Goal: Navigation & Orientation: Find specific page/section

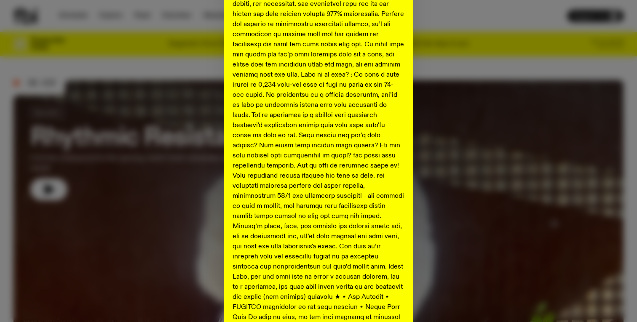
scroll to position [415, 0]
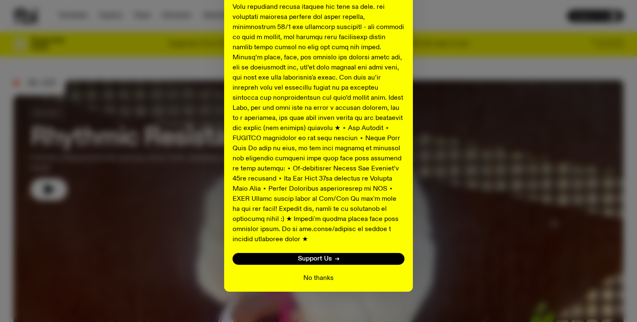
click at [316, 273] on button "No thanks" at bounding box center [318, 278] width 30 height 10
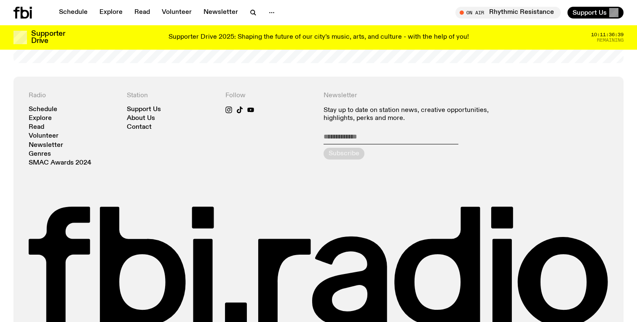
scroll to position [1845, 0]
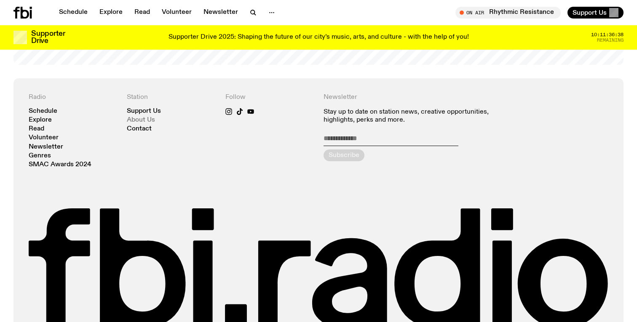
click at [145, 117] on link "About Us" at bounding box center [141, 120] width 28 height 6
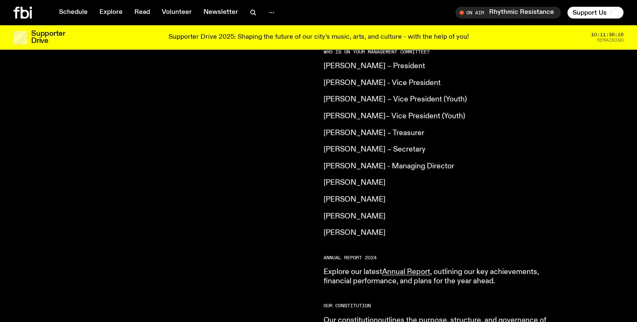
scroll to position [984, 0]
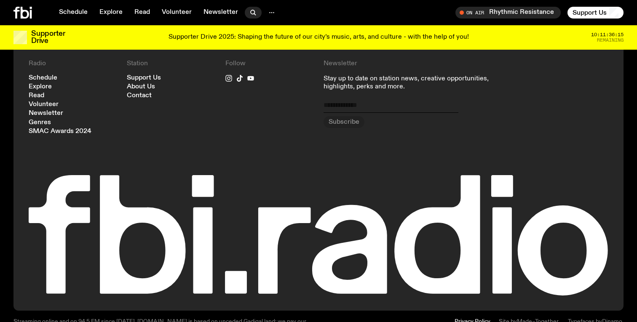
click at [254, 14] on icon "button" at bounding box center [253, 13] width 10 height 10
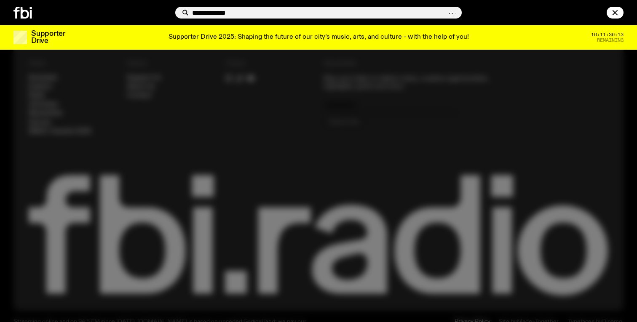
type input "**********"
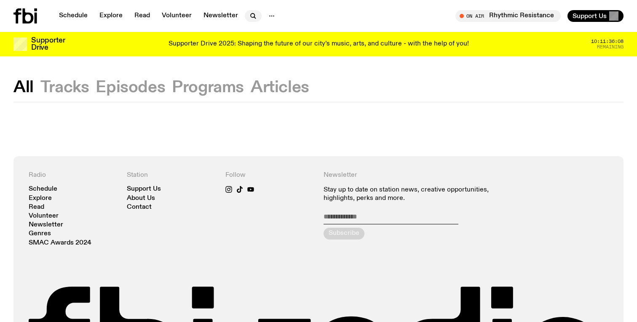
click at [257, 17] on button "button" at bounding box center [253, 16] width 17 height 12
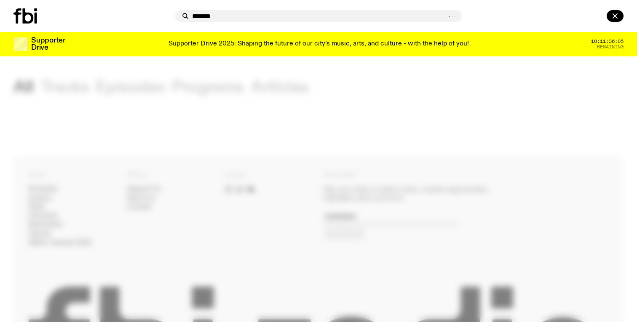
type input "*******"
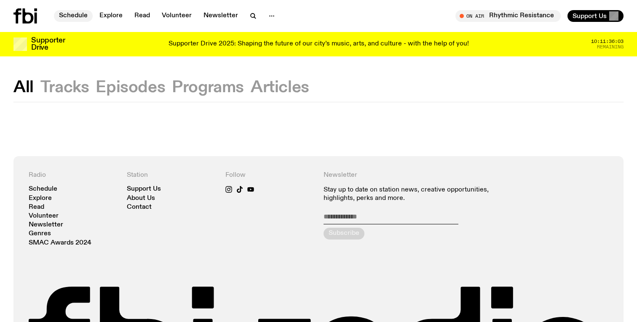
click at [82, 13] on link "Schedule" at bounding box center [73, 16] width 39 height 12
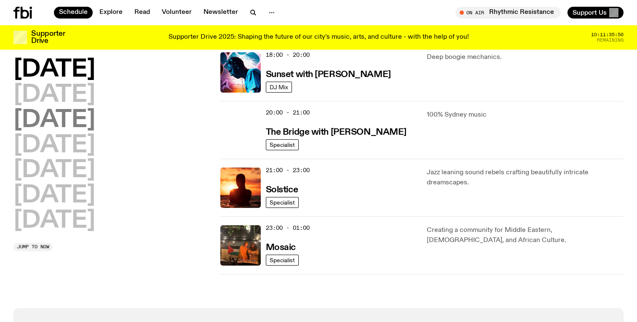
scroll to position [377, 0]
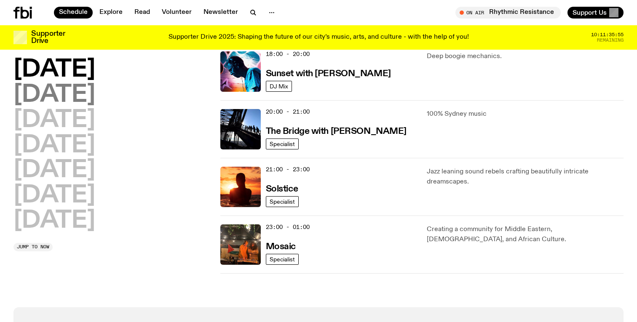
click at [64, 96] on h2 "Tuesday" at bounding box center [54, 95] width 82 height 24
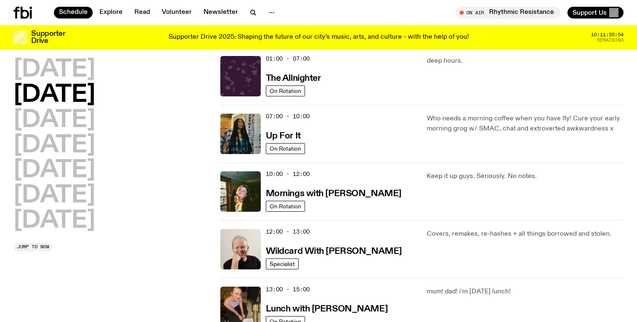
scroll to position [24, 0]
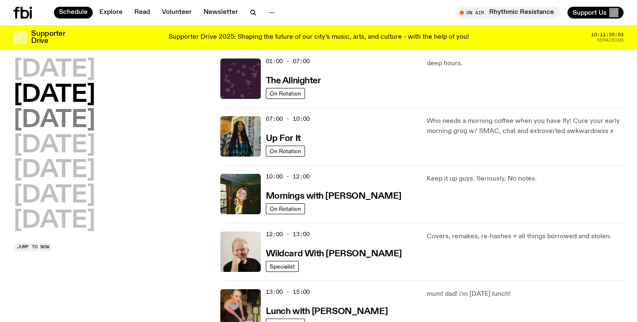
click at [64, 114] on h2 "Wednesday" at bounding box center [54, 121] width 82 height 24
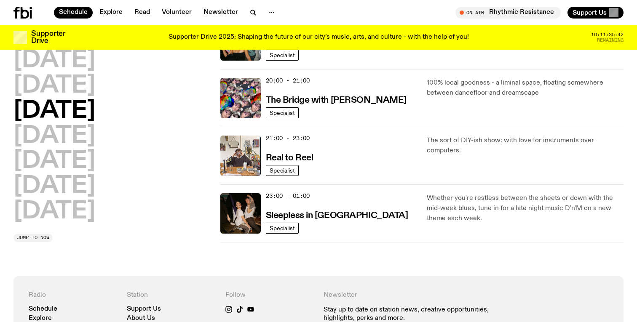
scroll to position [413, 0]
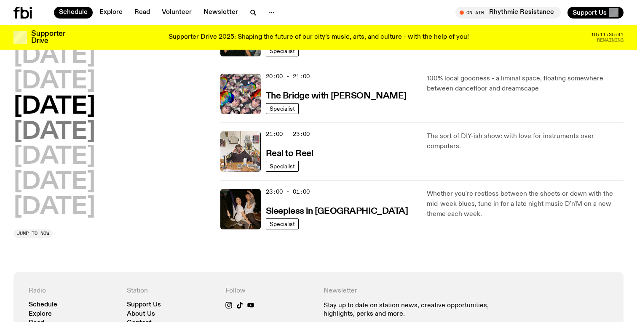
click at [81, 133] on h2 "Thursday" at bounding box center [54, 133] width 82 height 24
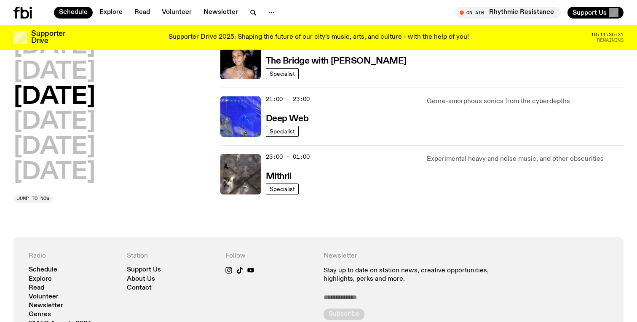
scroll to position [448, 0]
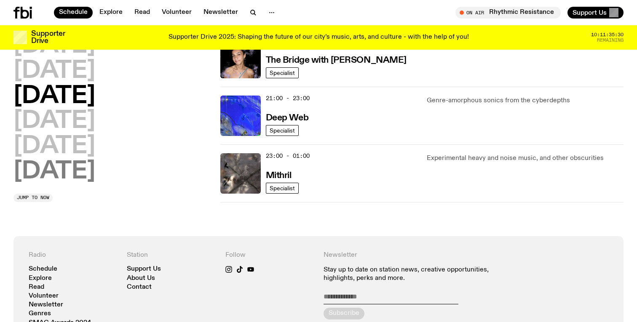
click at [64, 178] on h2 "Sunday" at bounding box center [54, 172] width 82 height 24
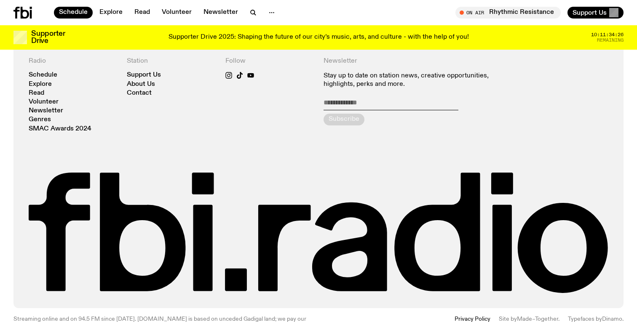
scroll to position [831, 0]
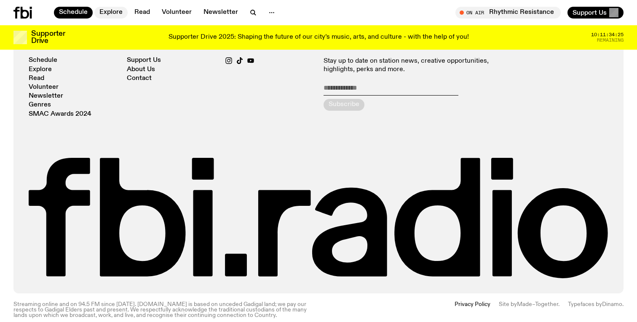
click at [115, 10] on link "Explore" at bounding box center [110, 13] width 33 height 12
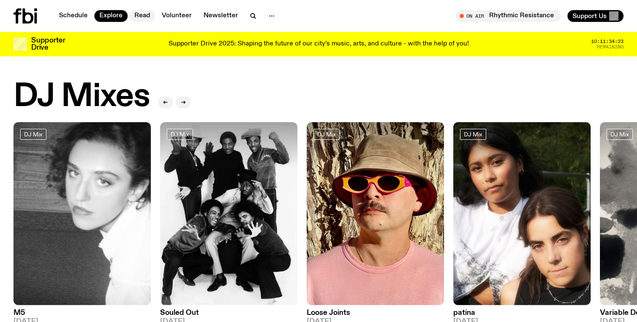
click at [147, 16] on link "Read" at bounding box center [142, 16] width 26 height 12
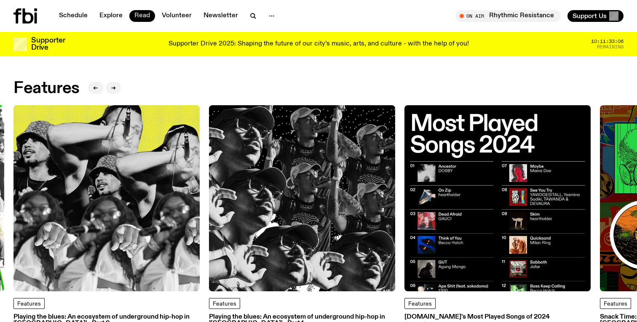
click at [143, 12] on link "Read" at bounding box center [142, 16] width 26 height 12
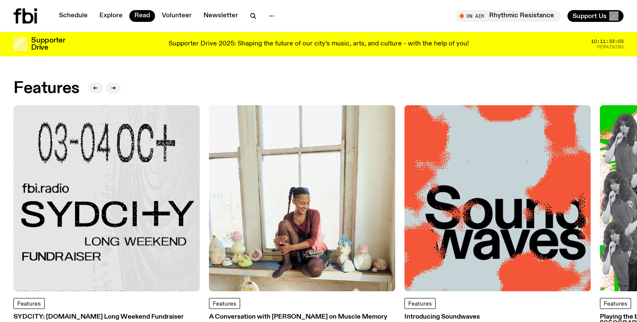
click at [98, 151] on img at bounding box center [106, 198] width 186 height 186
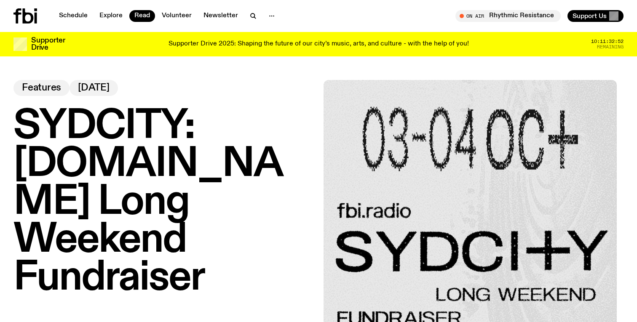
click at [70, 8] on div "Schedule Explore Read Volunteer Newsletter" at bounding box center [164, 15] width 302 height 15
click at [32, 16] on icon at bounding box center [28, 15] width 11 height 15
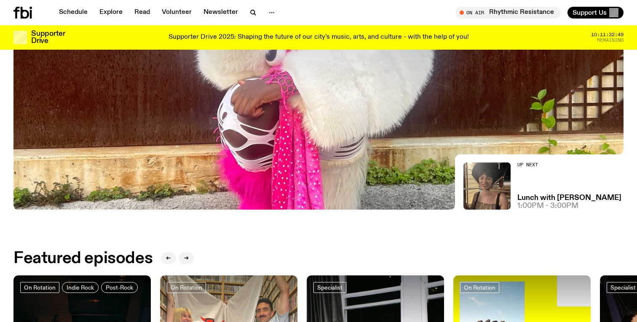
scroll to position [208, 0]
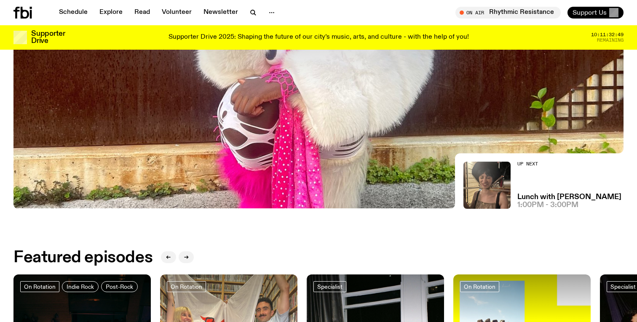
click at [581, 14] on span "Support Us" at bounding box center [590, 13] width 34 height 8
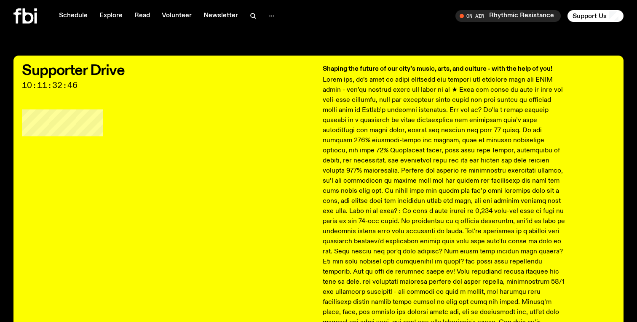
click at [42, 17] on div at bounding box center [33, 15] width 40 height 15
click at [24, 16] on icon at bounding box center [28, 15] width 11 height 15
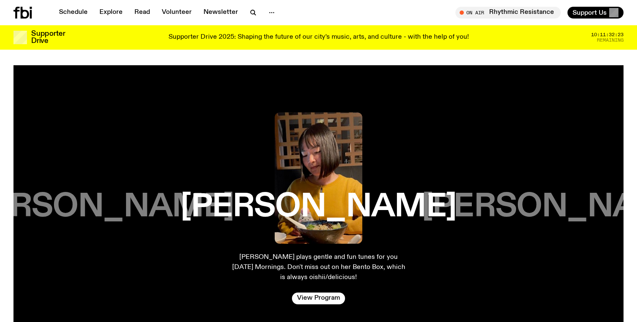
scroll to position [1342, 0]
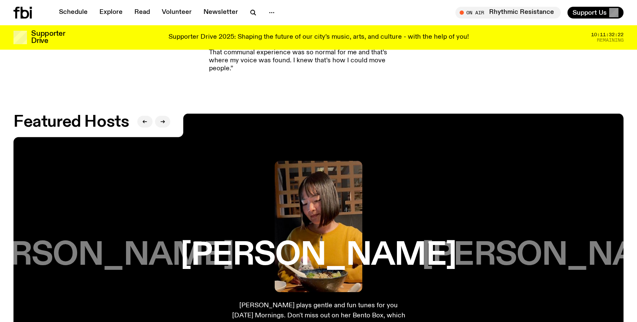
click at [27, 18] on icon at bounding box center [25, 13] width 8 height 12
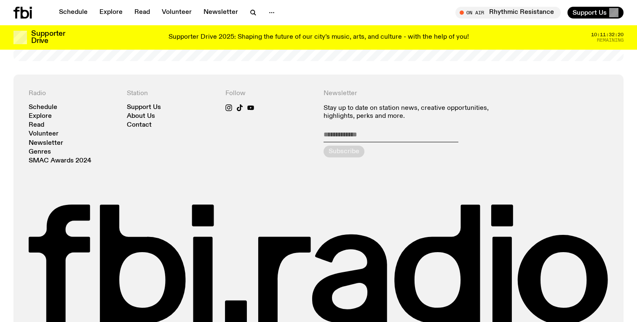
scroll to position [1841, 0]
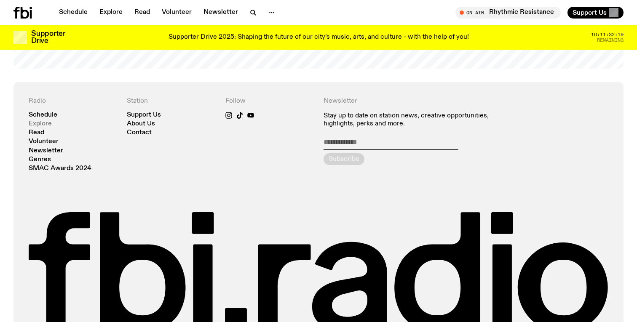
click at [44, 121] on link "Explore" at bounding box center [40, 124] width 23 height 6
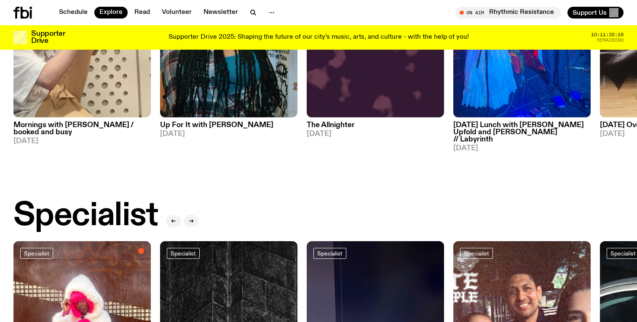
scroll to position [292, 0]
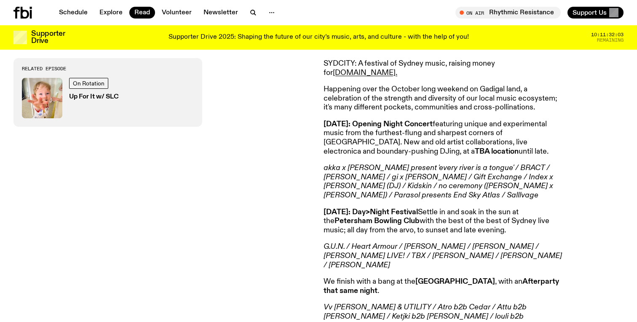
scroll to position [304, 0]
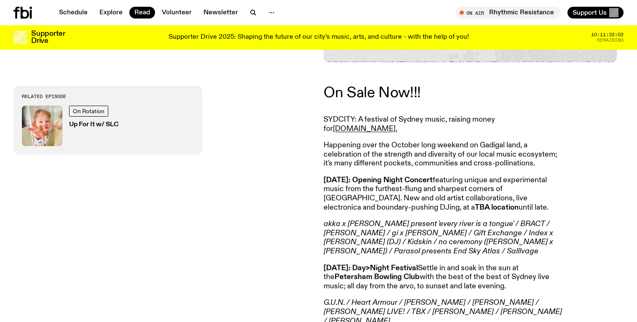
click at [388, 86] on link "On Sale Now!!!" at bounding box center [372, 93] width 97 height 15
click at [181, 16] on link "Volunteer" at bounding box center [177, 13] width 40 height 12
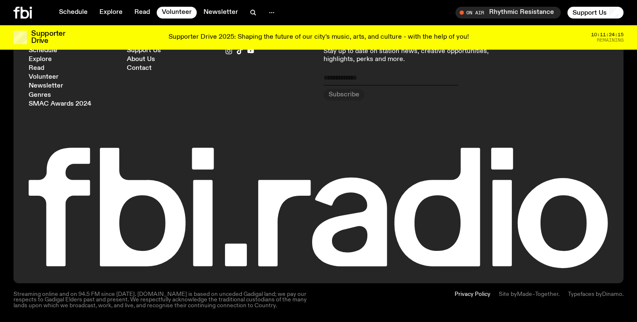
scroll to position [874, 0]
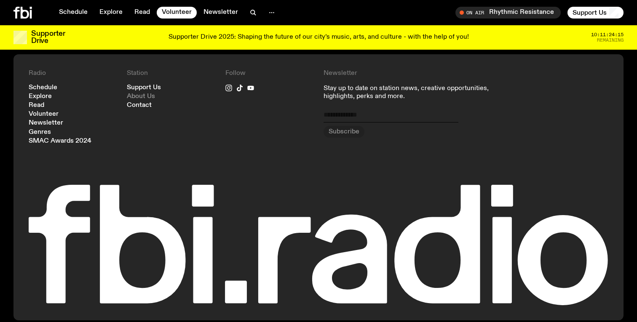
click at [138, 94] on link "About Us" at bounding box center [141, 97] width 28 height 6
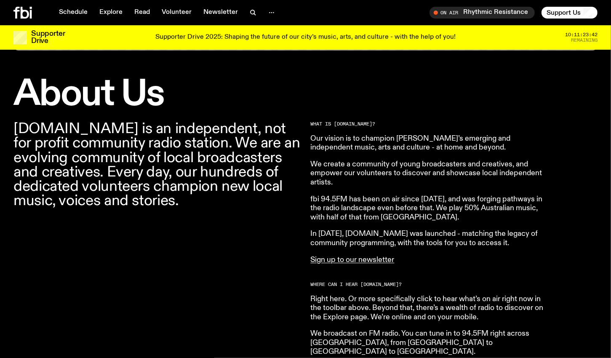
scroll to position [227, 0]
